Goal: Information Seeking & Learning: Find specific fact

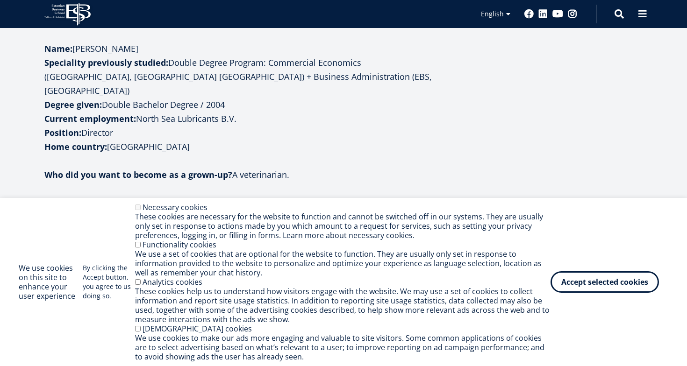
scroll to position [383, 0]
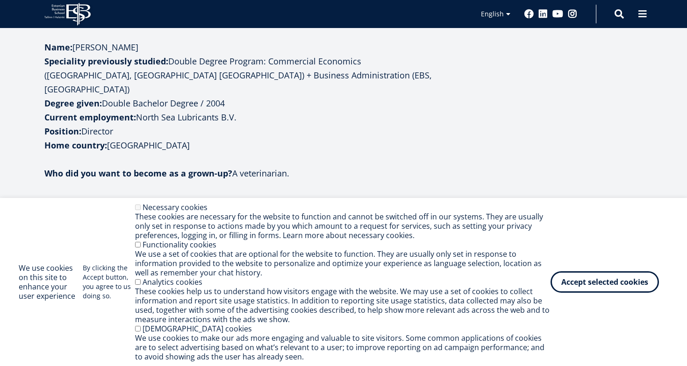
click at [512, 152] on aside at bounding box center [548, 214] width 187 height 858
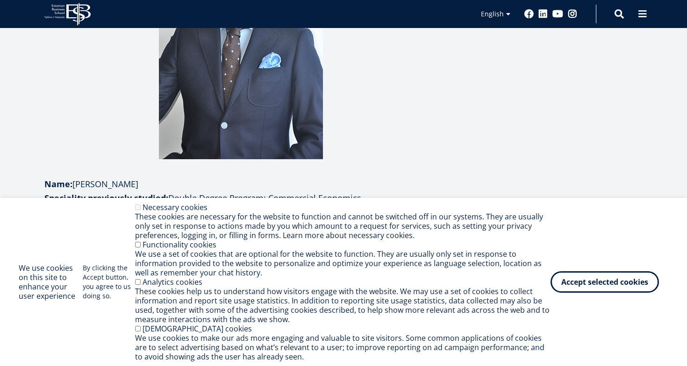
scroll to position [163, 0]
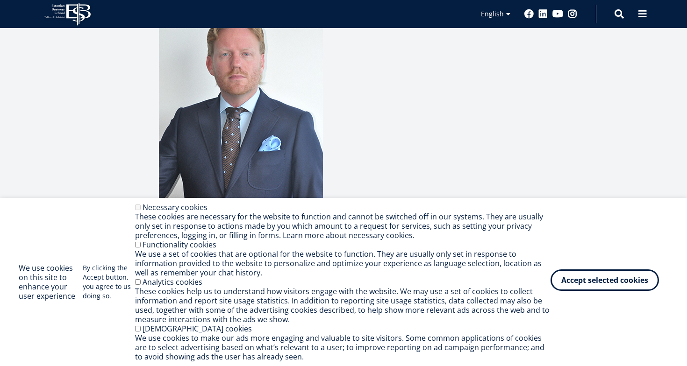
click at [585, 282] on button "Accept selected cookies" at bounding box center [604, 280] width 108 height 21
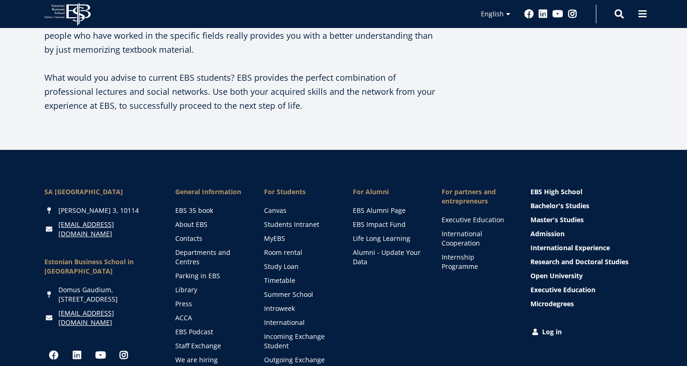
scroll to position [916, 0]
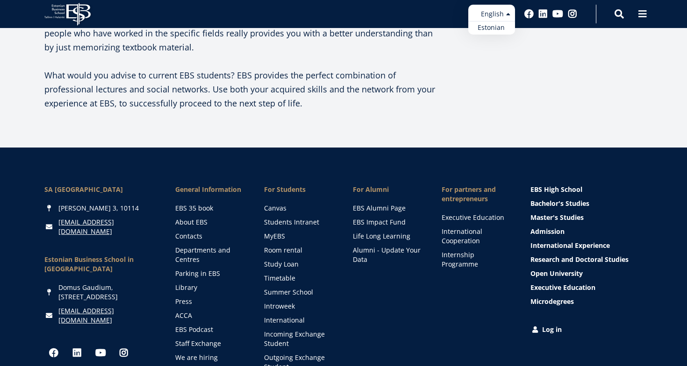
click at [509, 14] on ul "Estonian English" at bounding box center [491, 20] width 47 height 30
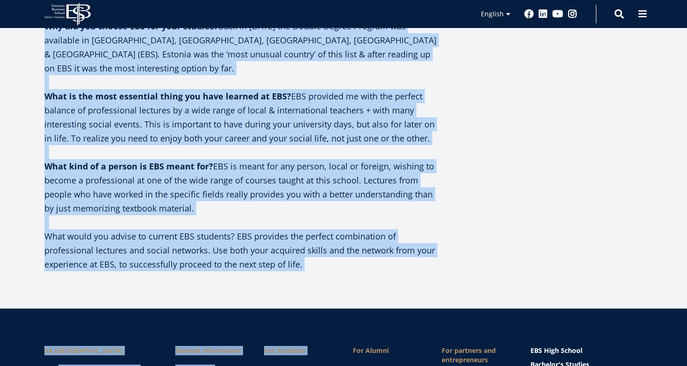
scroll to position [766, 0]
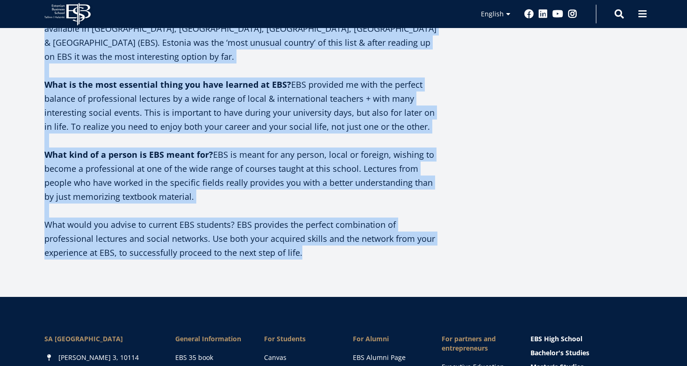
drag, startPoint x: 39, startPoint y: 271, endPoint x: 338, endPoint y: 256, distance: 299.8
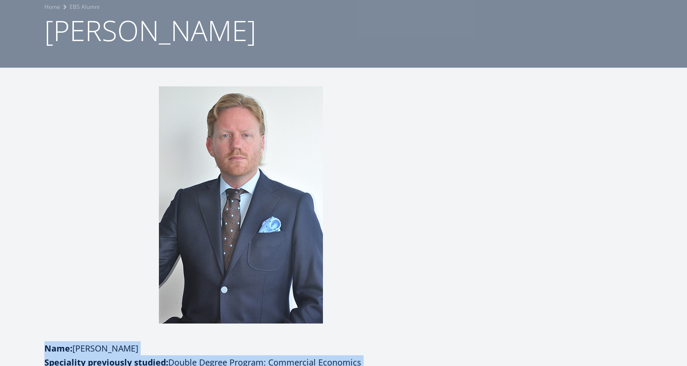
scroll to position [75, 0]
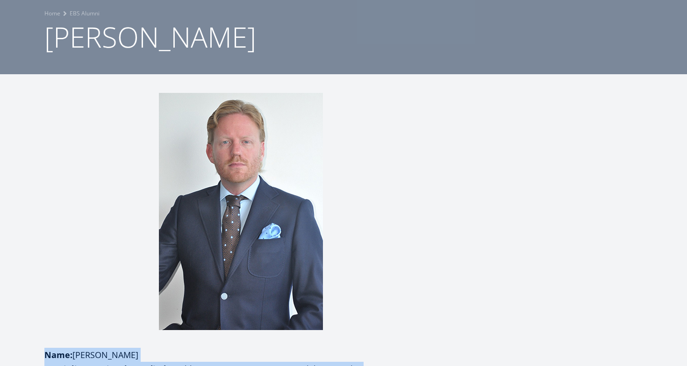
click at [264, 238] on img at bounding box center [241, 211] width 164 height 237
drag, startPoint x: 158, startPoint y: 94, endPoint x: 268, endPoint y: 144, distance: 120.6
click at [268, 144] on p "​" at bounding box center [240, 213] width 392 height 241
click at [110, 143] on p "​" at bounding box center [240, 213] width 392 height 241
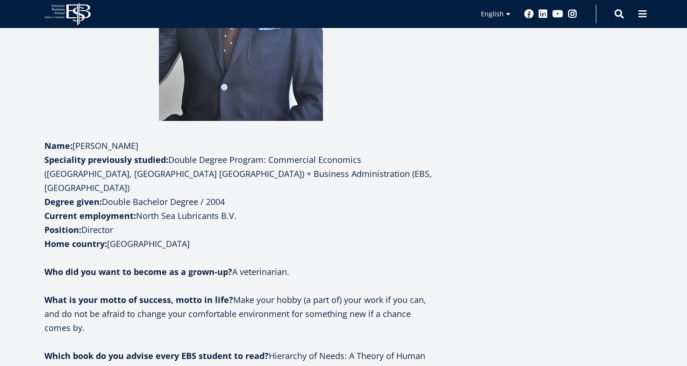
scroll to position [305, 0]
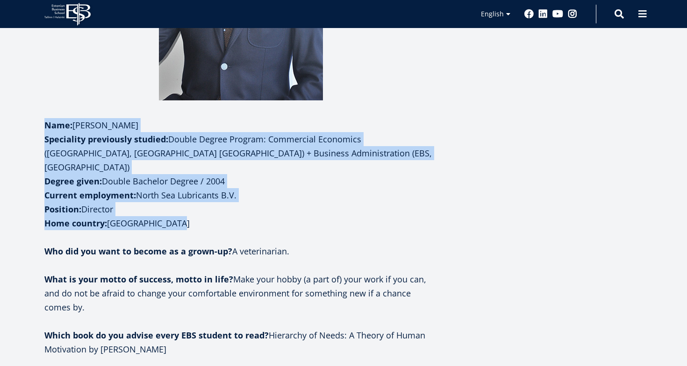
drag, startPoint x: 176, startPoint y: 210, endPoint x: 31, endPoint y: 124, distance: 168.2
click at [32, 124] on div "​ Name: [PERSON_NAME] Speciality previously studied: Double Degree Program: Com…" at bounding box center [343, 292] width 673 height 858
copy div "Name: [PERSON_NAME] Speciality previously studied: Double Degree Program: Comme…"
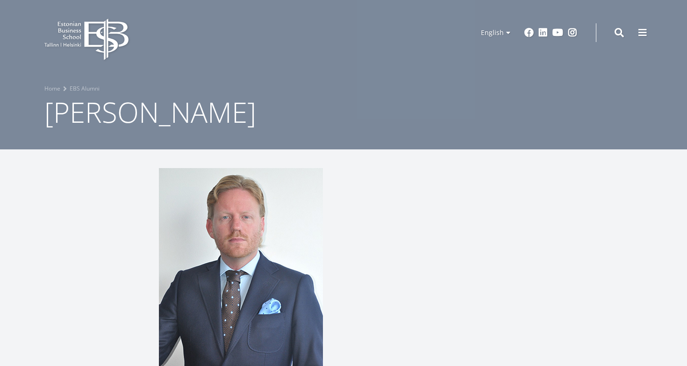
scroll to position [0, 0]
